Goal: Navigation & Orientation: Find specific page/section

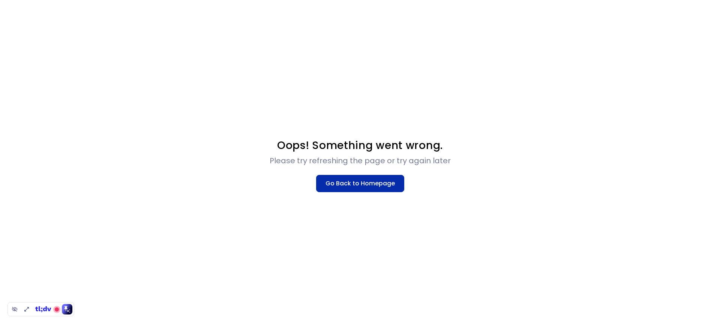
click at [357, 181] on button "Go Back to Homepage" at bounding box center [360, 183] width 88 height 17
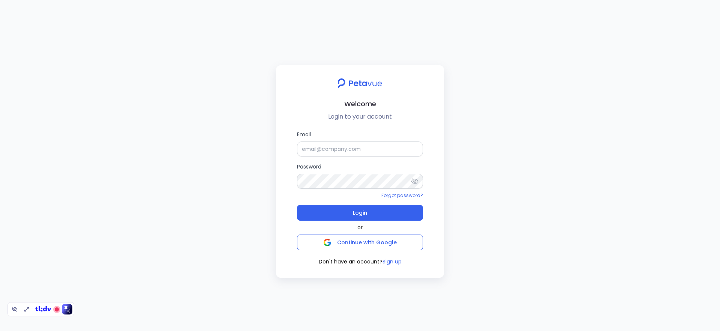
click at [345, 140] on label "Email" at bounding box center [360, 143] width 126 height 26
click at [345, 141] on input "Email" at bounding box center [360, 148] width 126 height 15
drag, startPoint x: 302, startPoint y: 215, endPoint x: 302, endPoint y: 243, distance: 27.7
click at [301, 243] on div "Email Password Forgot password? Login or Continue with Google Don't have an acc…" at bounding box center [360, 197] width 126 height 135
click at [303, 242] on button "Continue with Google" at bounding box center [360, 242] width 126 height 16
